Goal: Information Seeking & Learning: Find specific fact

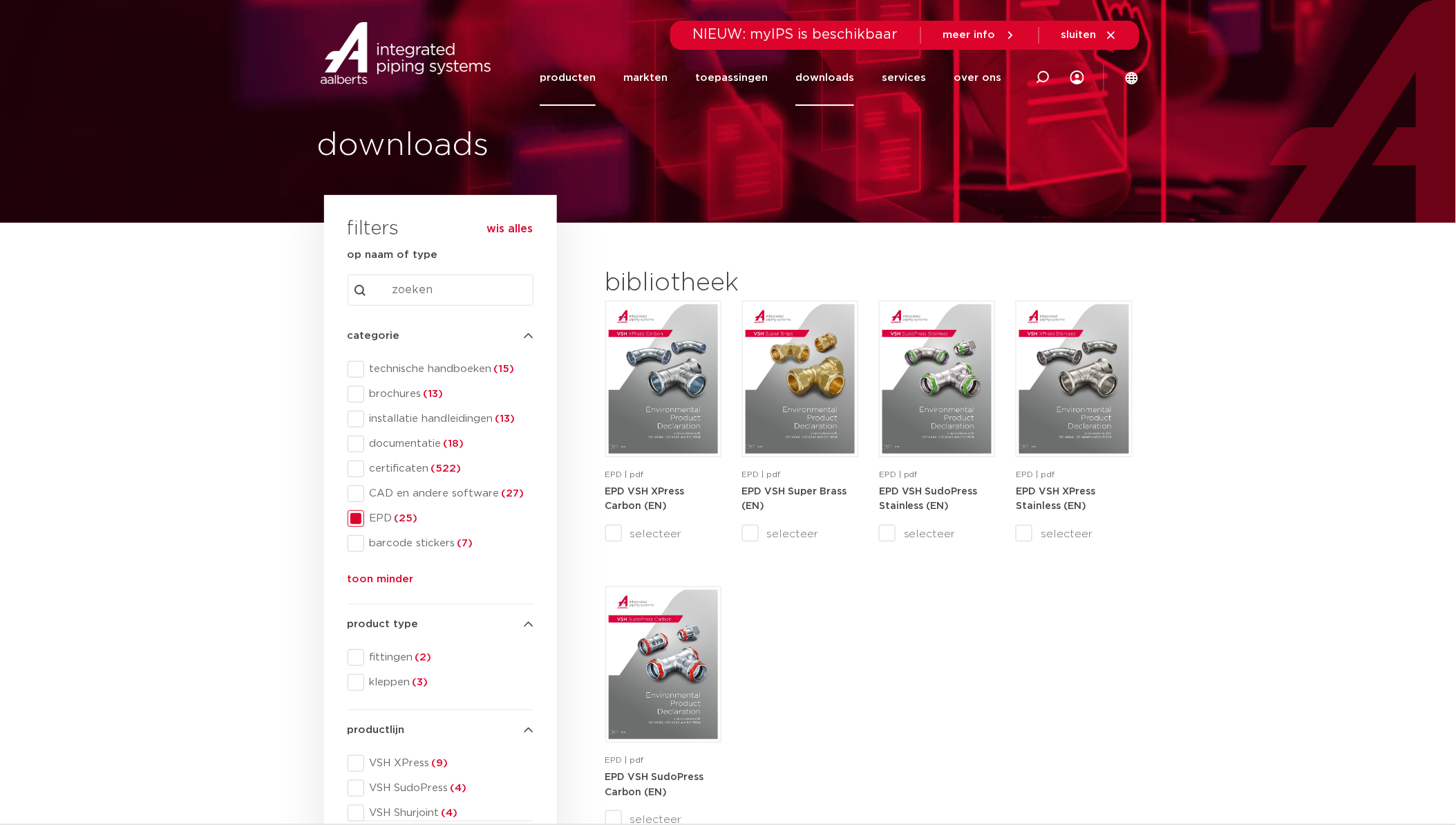
click at [562, 79] on link "producten" at bounding box center [567, 78] width 56 height 56
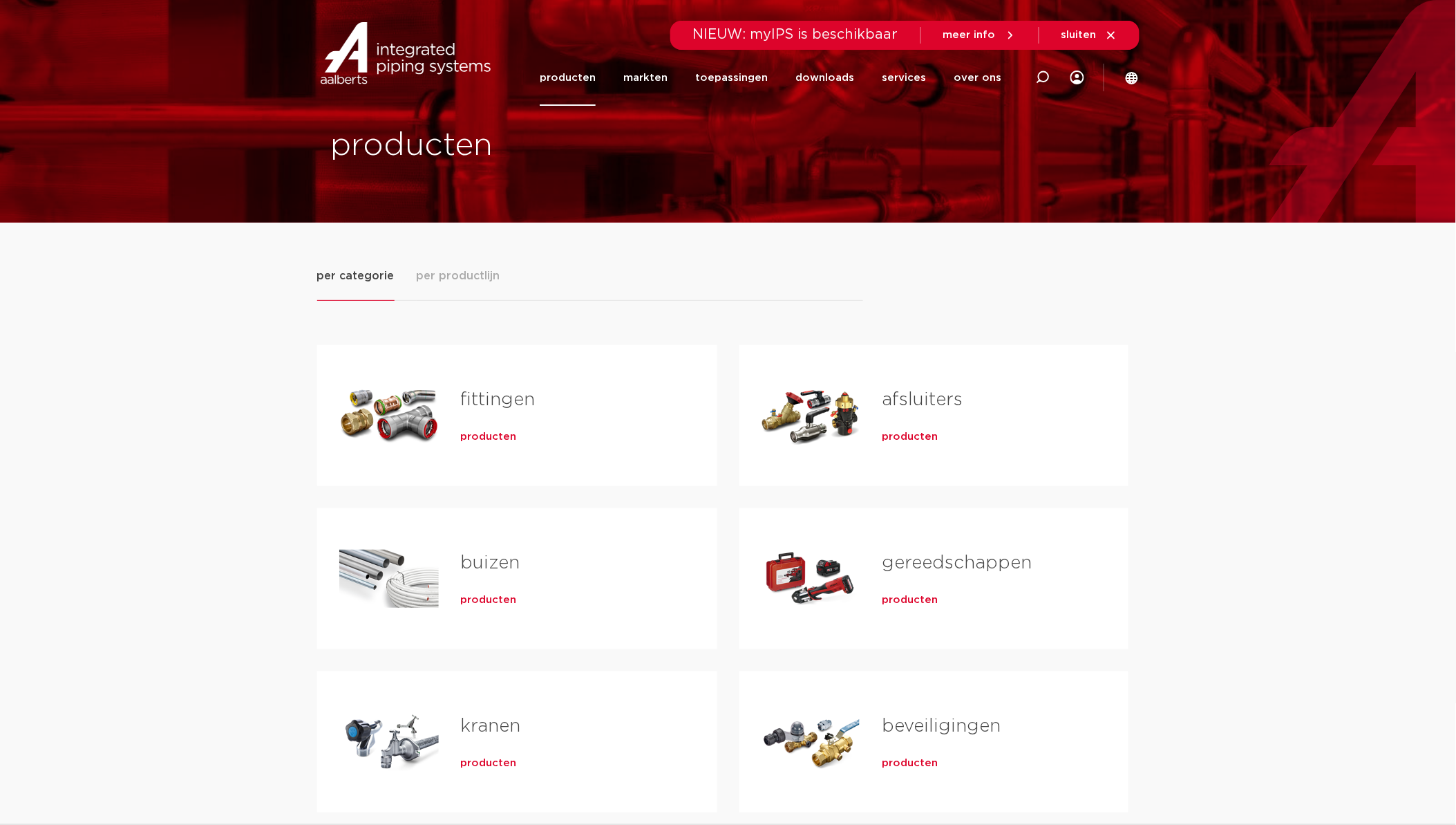
click at [480, 431] on span "producten" at bounding box center [489, 437] width 56 height 14
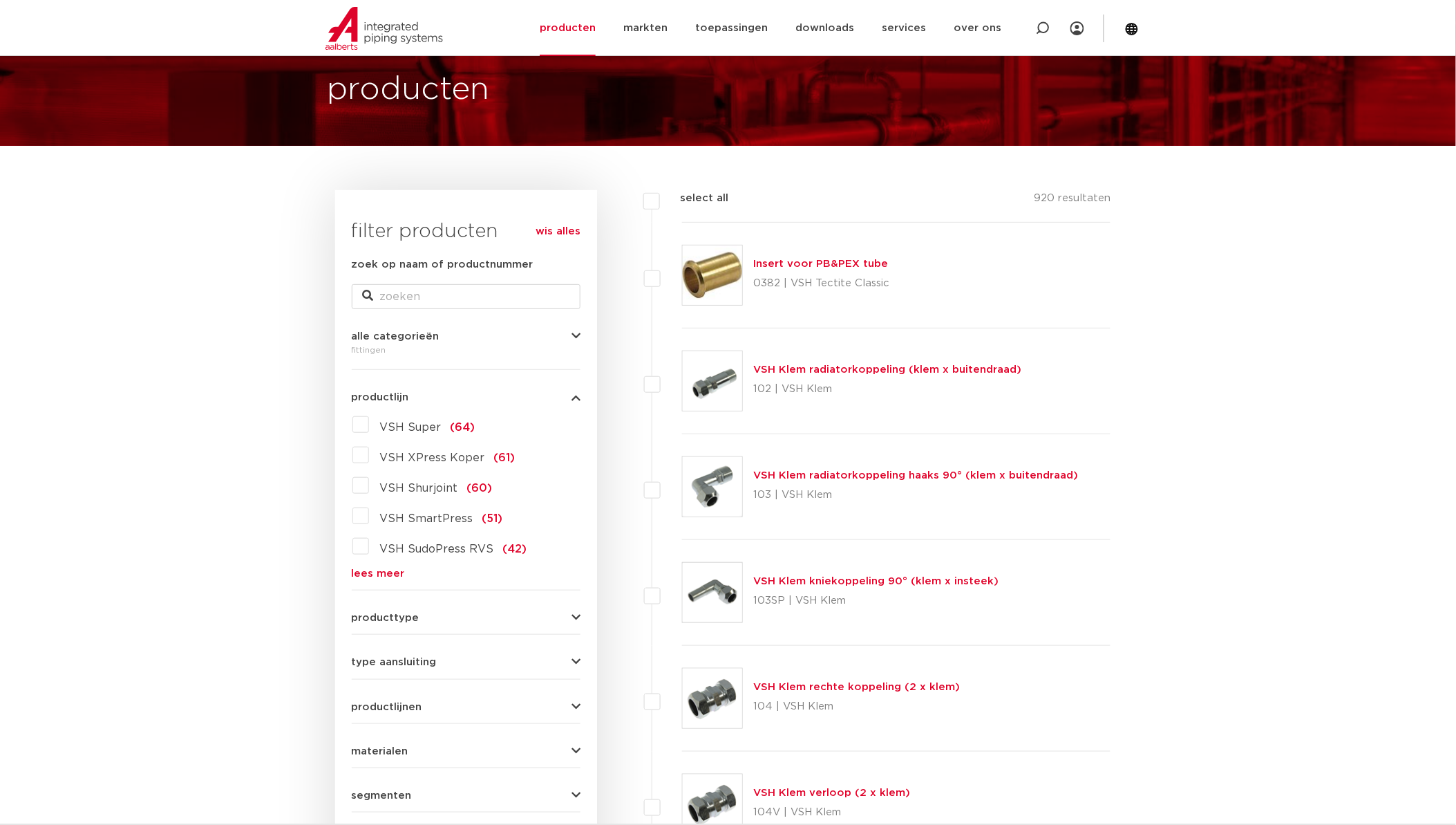
click at [369, 423] on label "VSH Super (64)" at bounding box center [422, 424] width 106 height 22
click at [0, 0] on input "VSH Super (64)" at bounding box center [0, 0] width 0 height 0
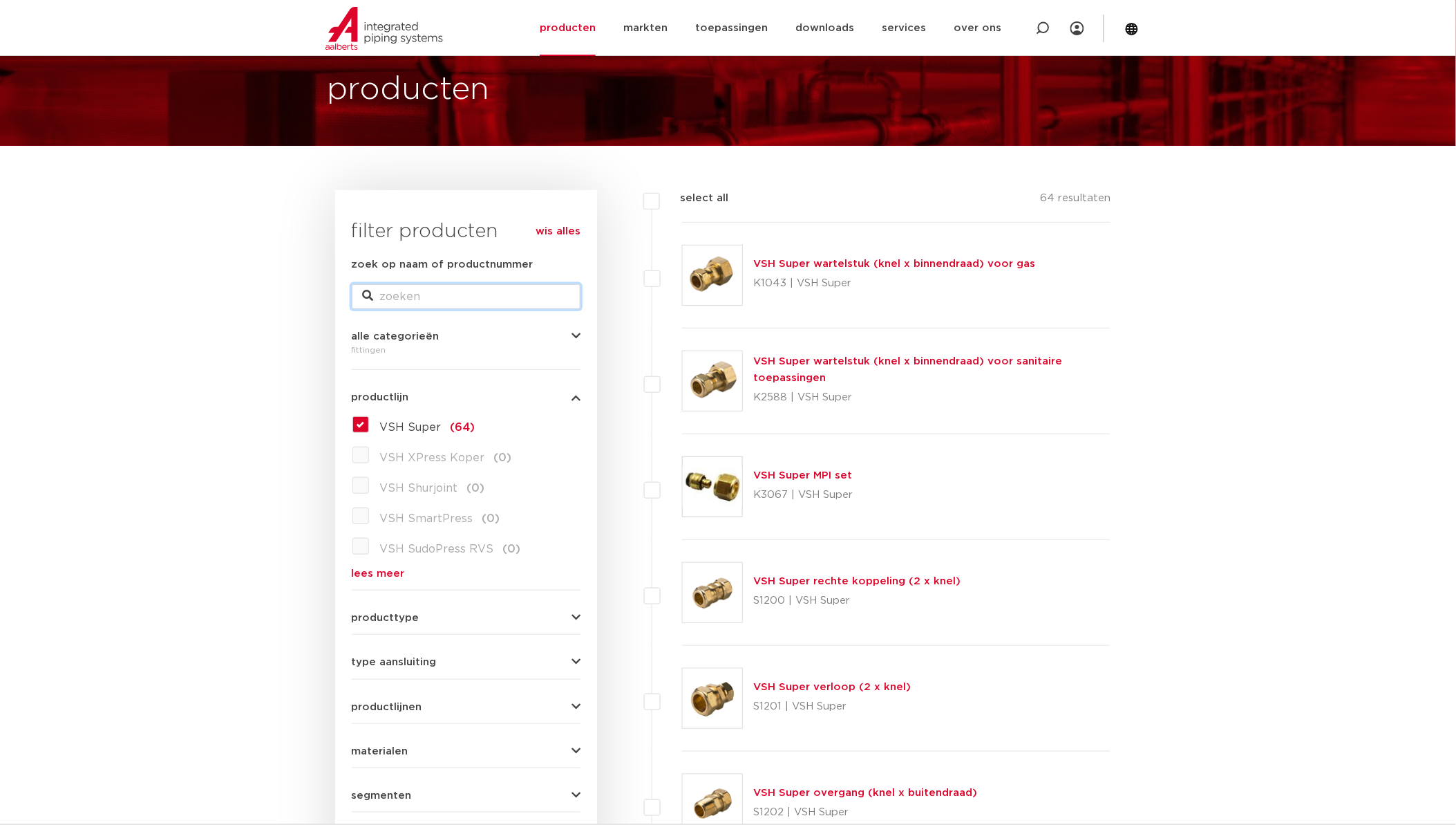
click at [530, 299] on input "zoek op naam of productnummer" at bounding box center [465, 296] width 229 height 25
paste input "860301"
type input "860301"
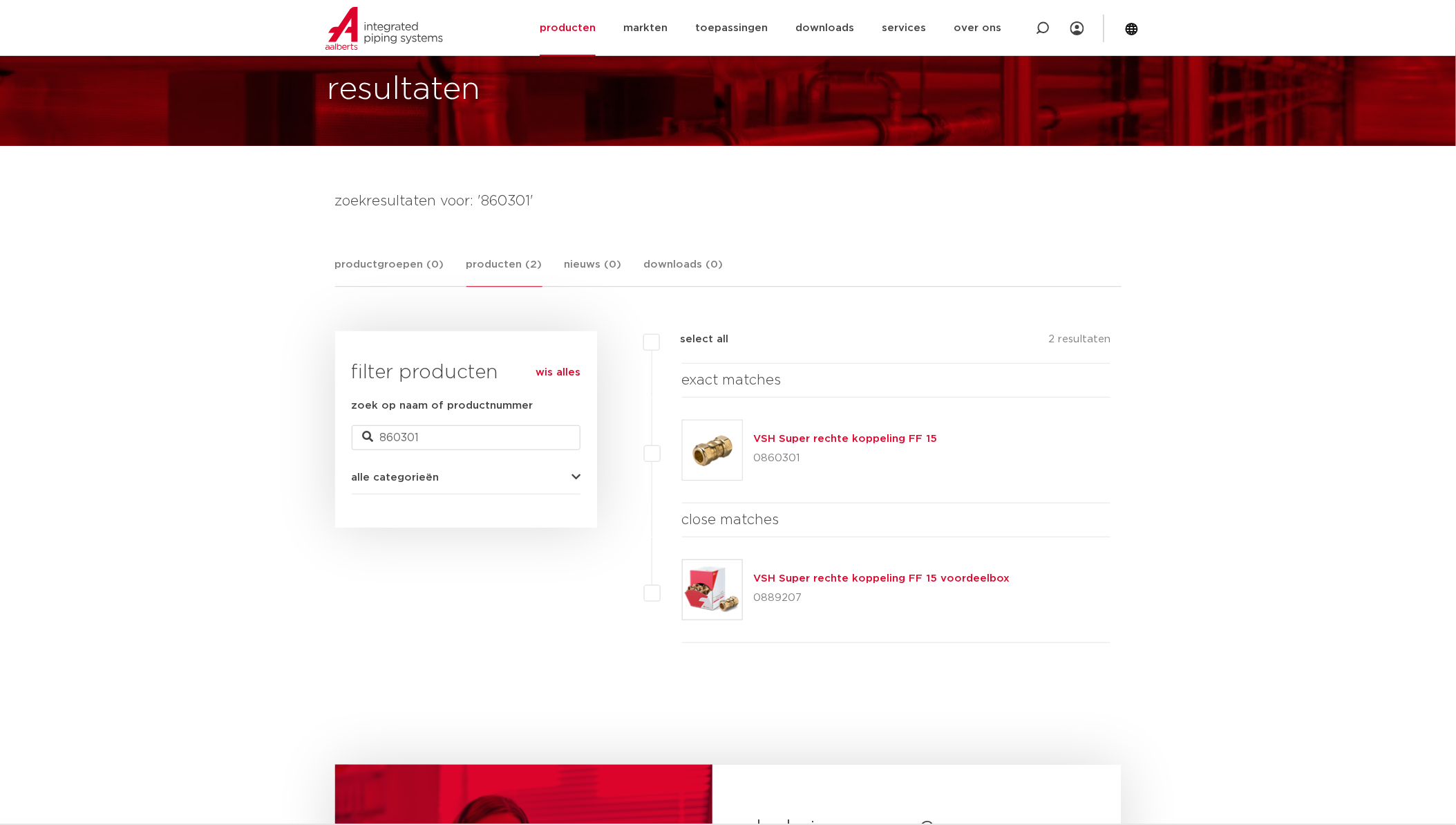
click at [716, 433] on img at bounding box center [712, 450] width 60 height 60
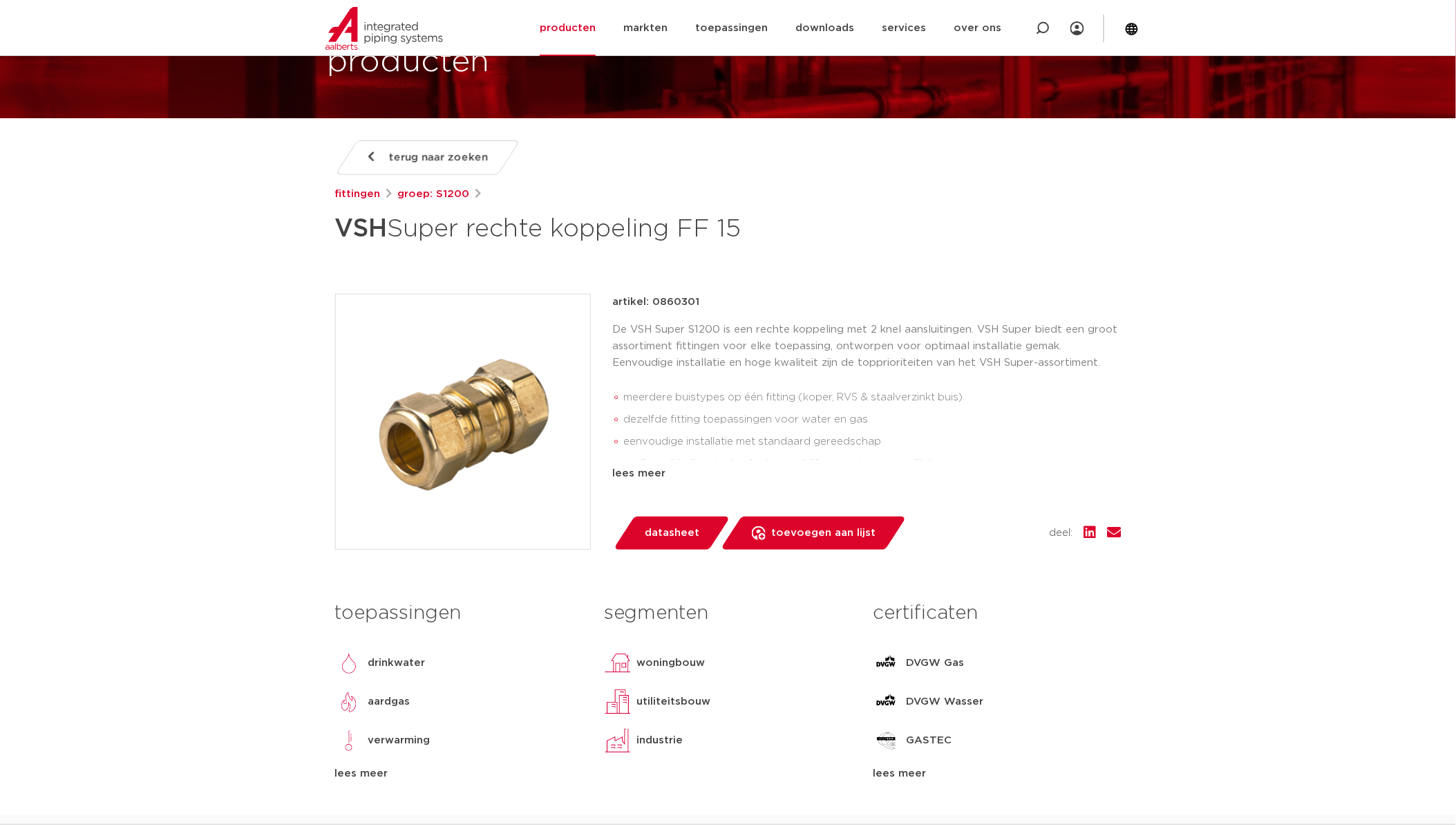
scroll to position [77, 0]
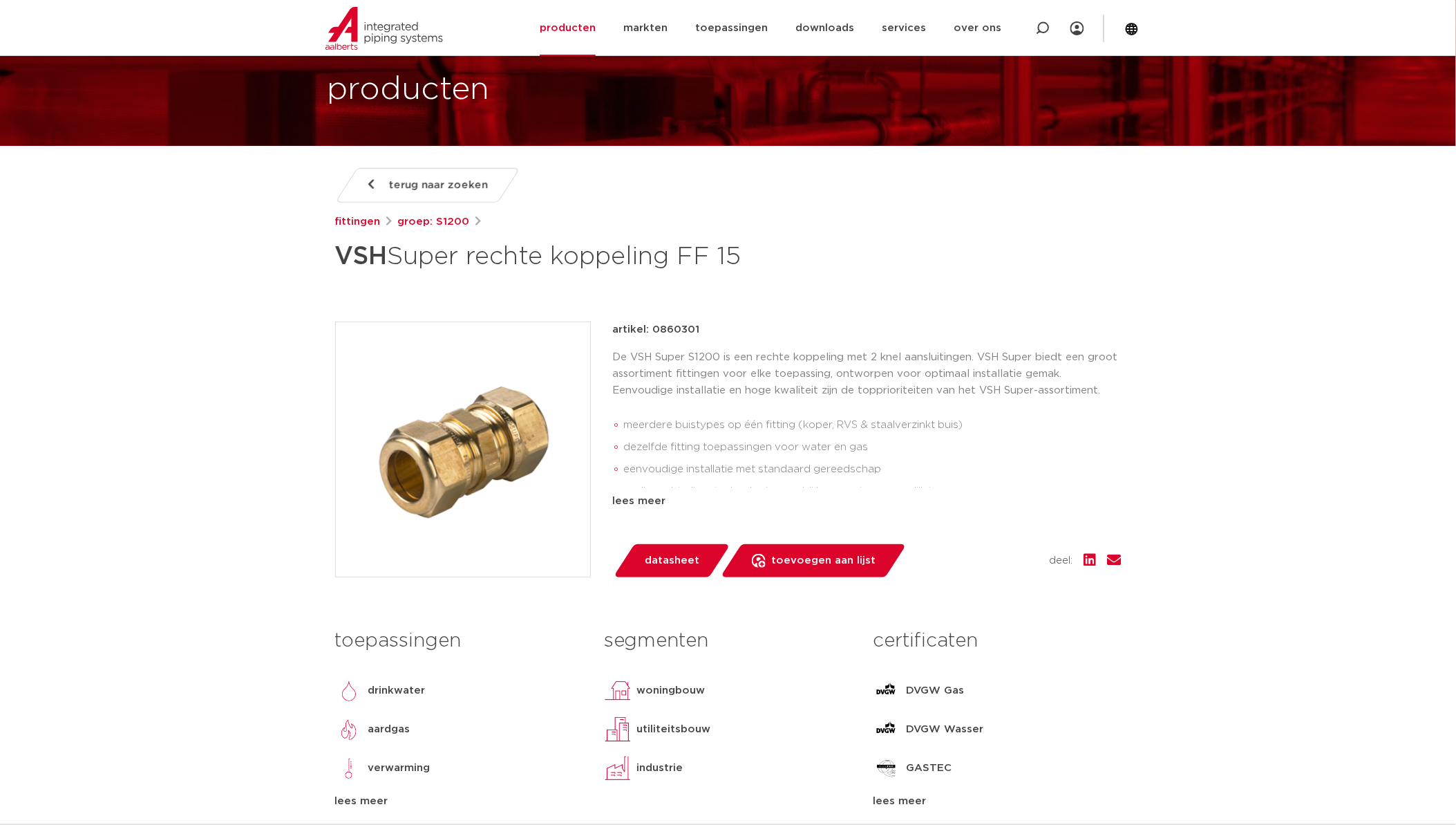
drag, startPoint x: 710, startPoint y: 334, endPoint x: 653, endPoint y: 327, distance: 57.4
click at [653, 327] on div "artikel: 0860301" at bounding box center [867, 330] width 508 height 17
copy p "0860301"
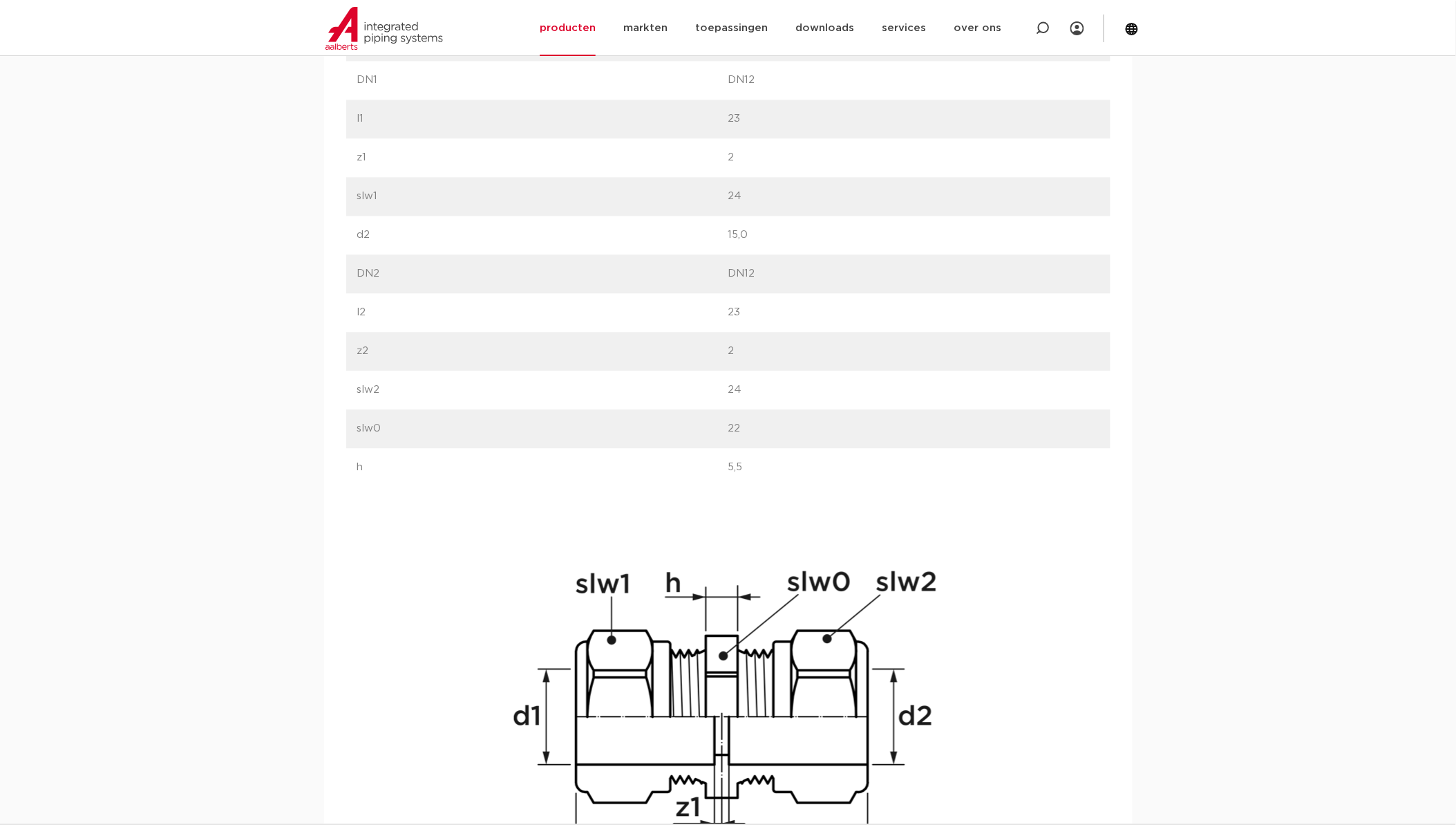
scroll to position [768, 0]
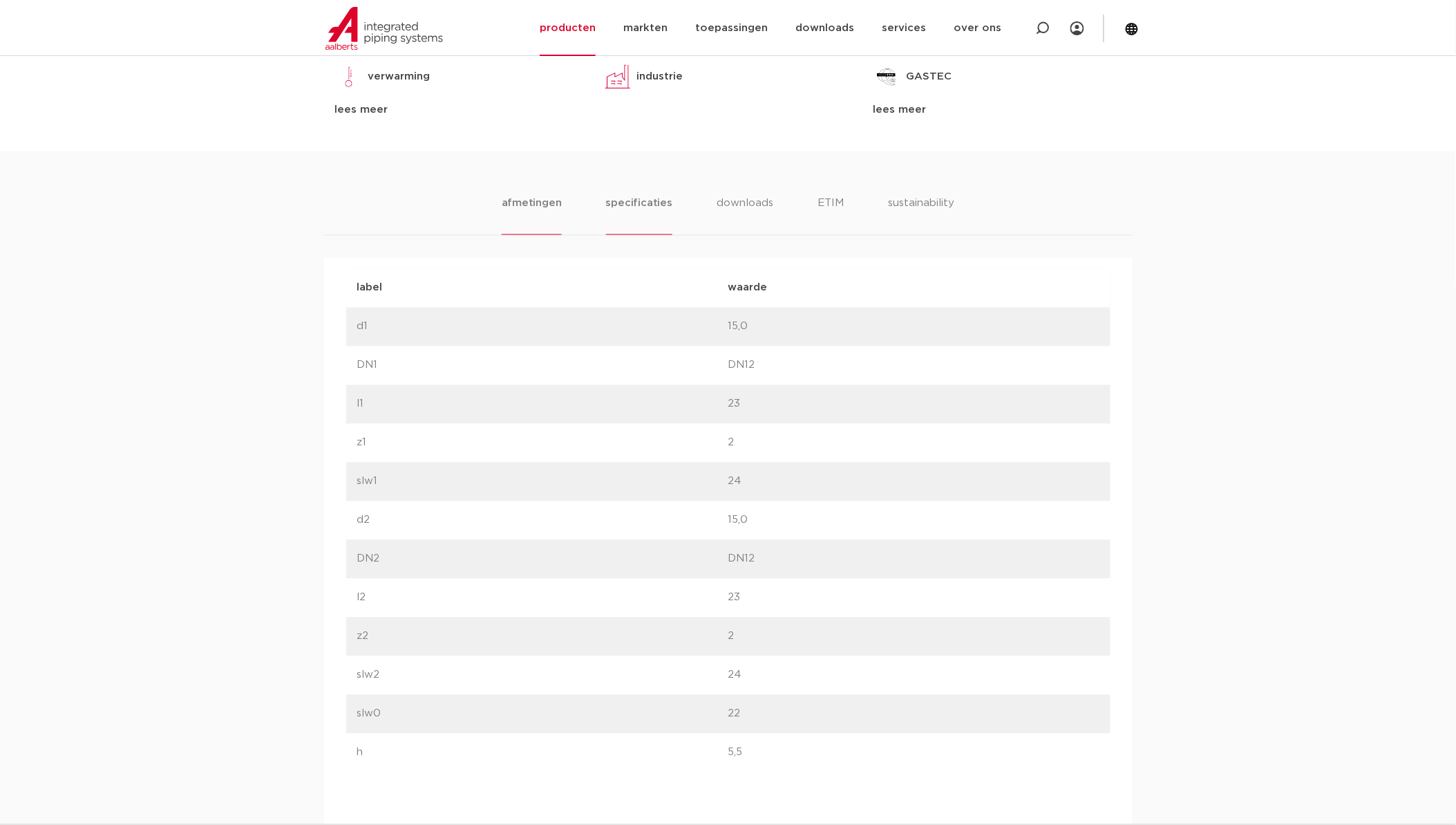
click at [613, 204] on li "specificaties" at bounding box center [639, 215] width 66 height 39
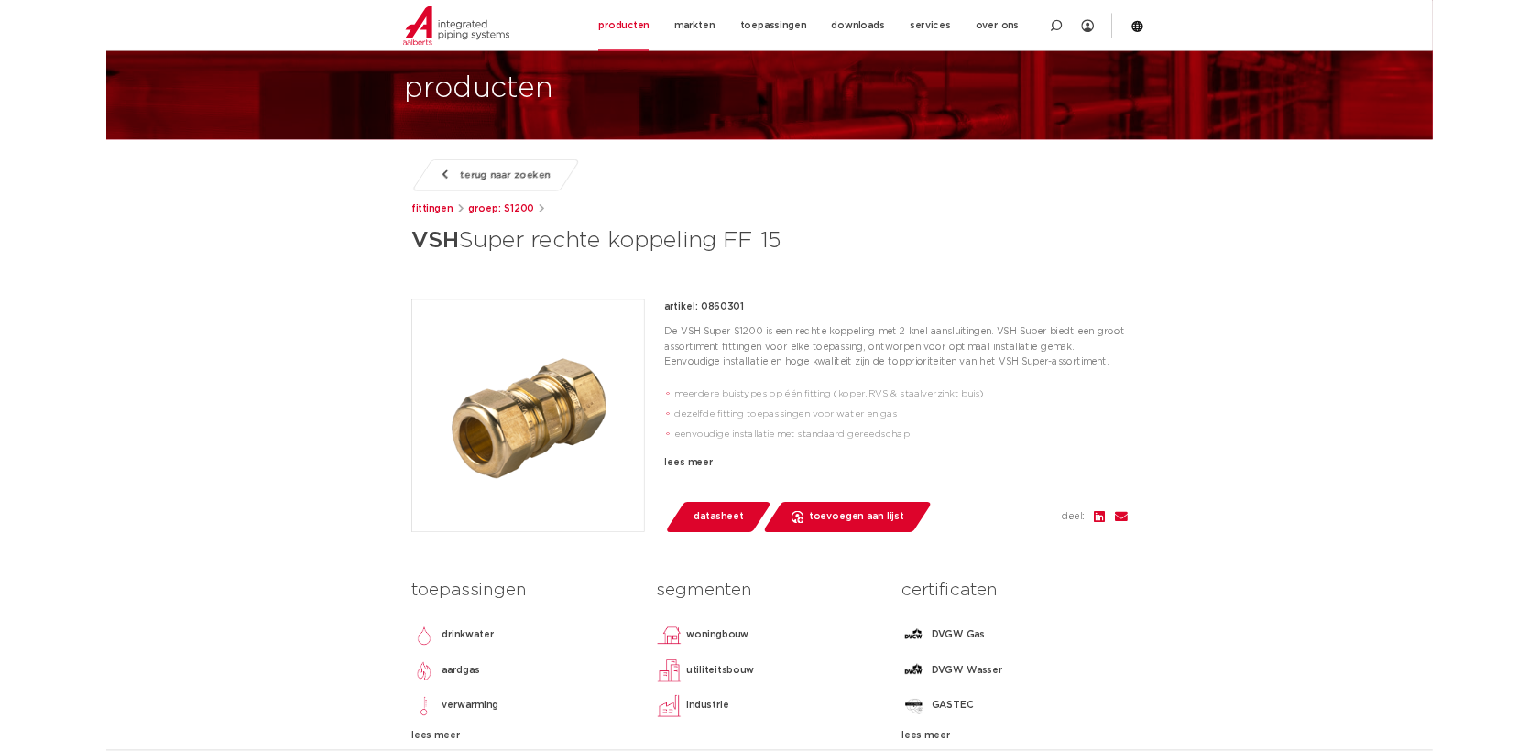
scroll to position [0, 0]
